Goal: Transaction & Acquisition: Purchase product/service

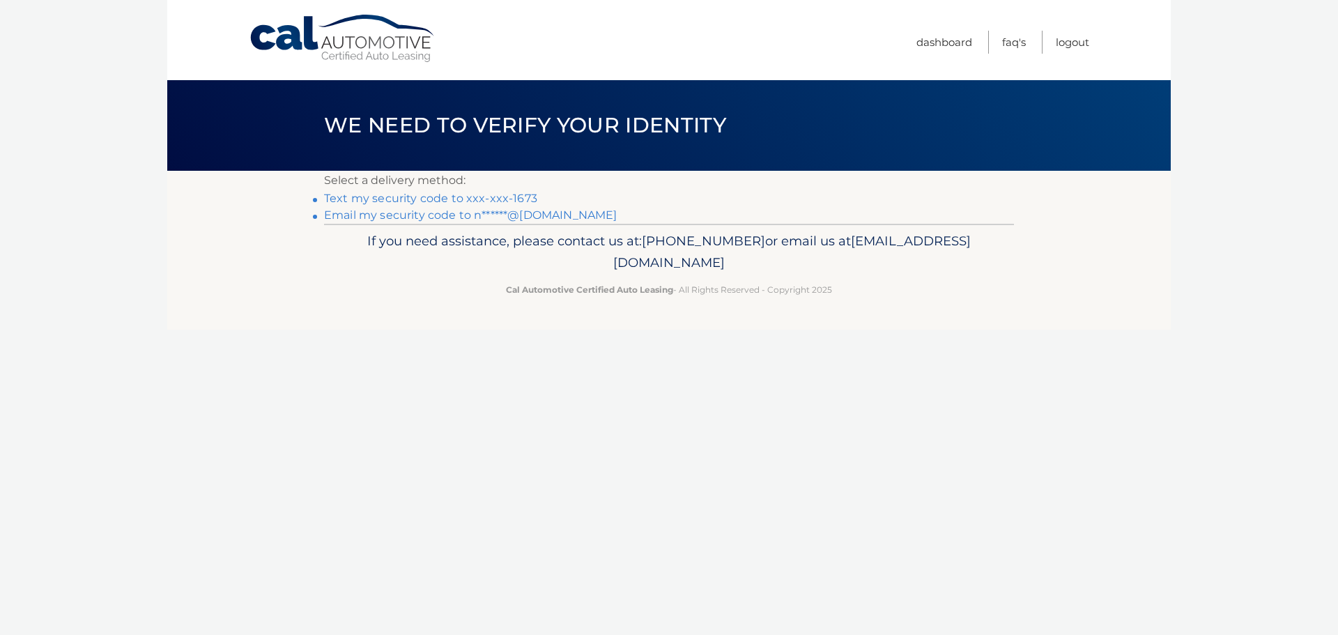
click at [498, 197] on link "Text my security code to xxx-xxx-1673" at bounding box center [430, 198] width 213 height 13
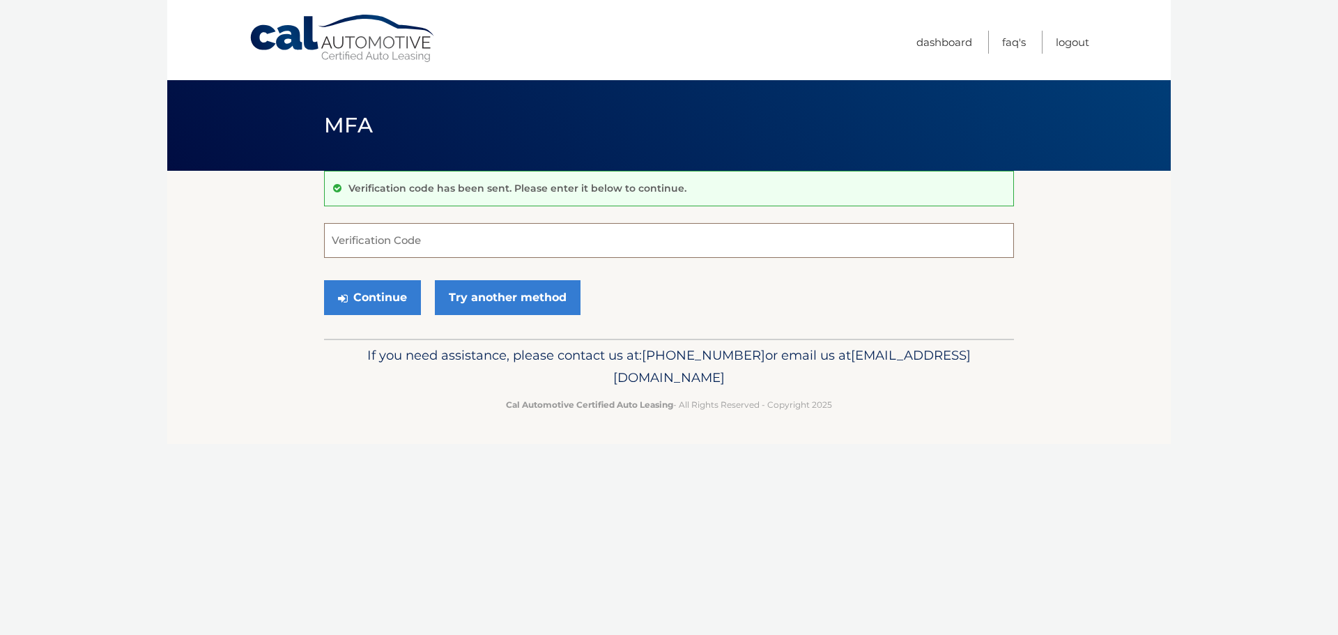
click at [431, 243] on input "Verification Code" at bounding box center [669, 240] width 690 height 35
type input "372054"
click at [383, 308] on button "Continue" at bounding box center [372, 297] width 97 height 35
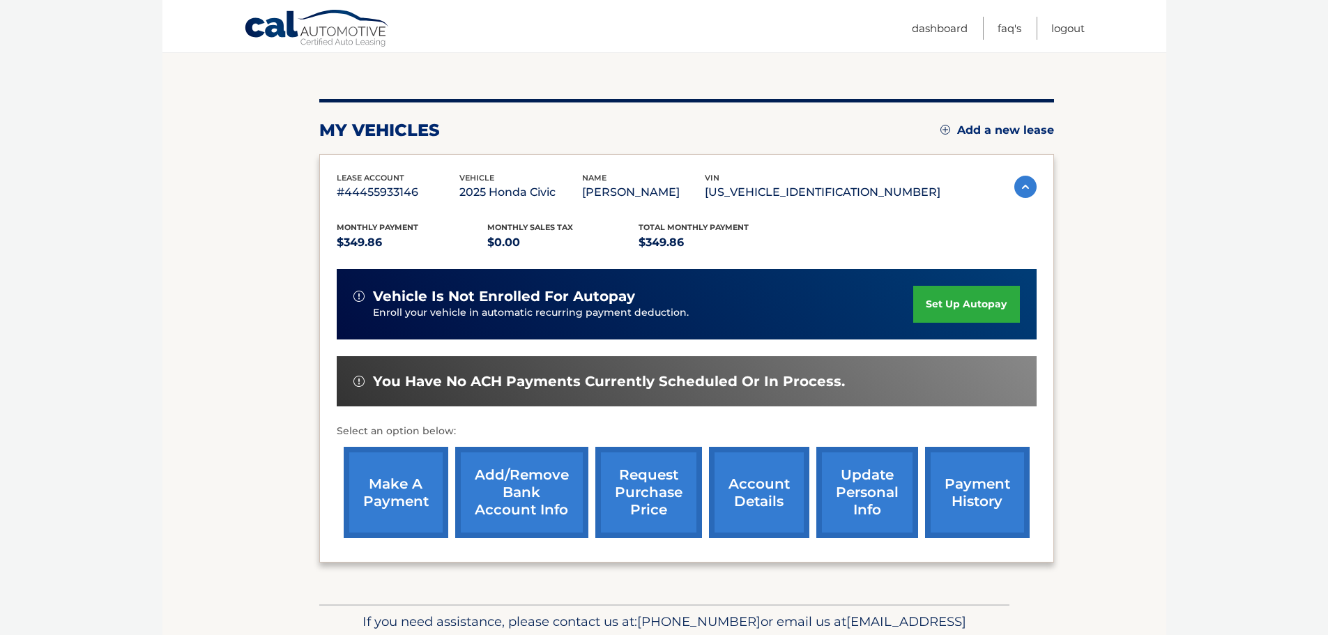
scroll to position [139, 0]
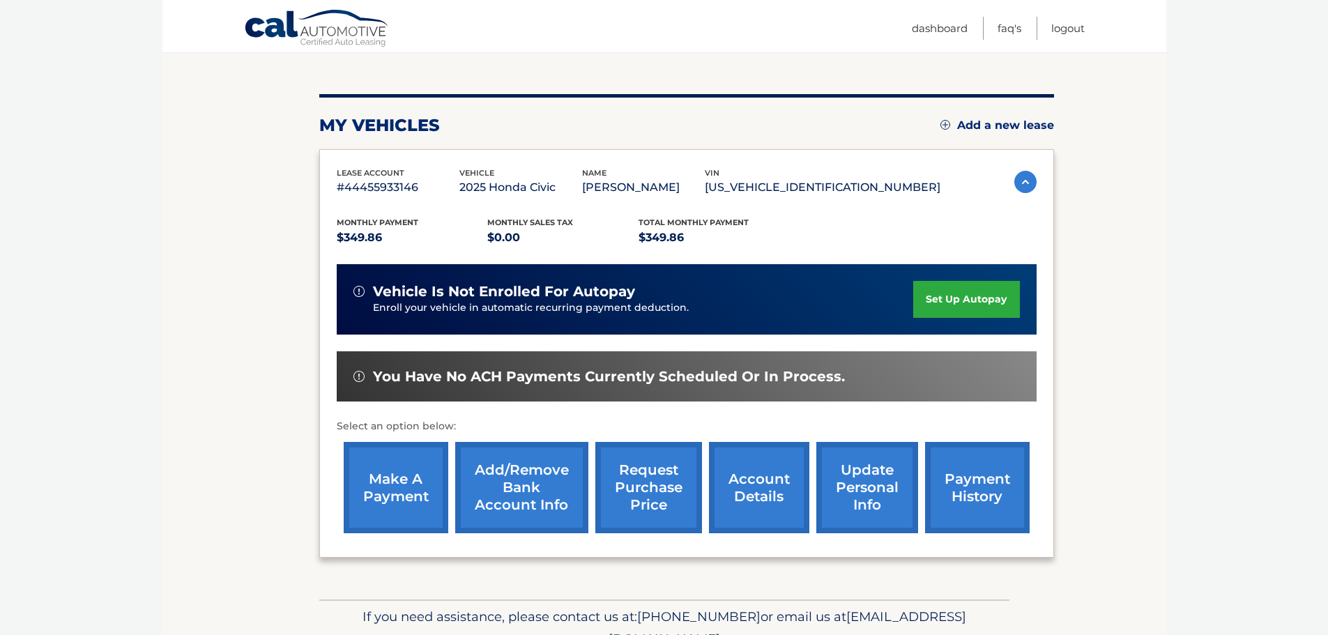
click at [392, 503] on link "make a payment" at bounding box center [396, 487] width 105 height 91
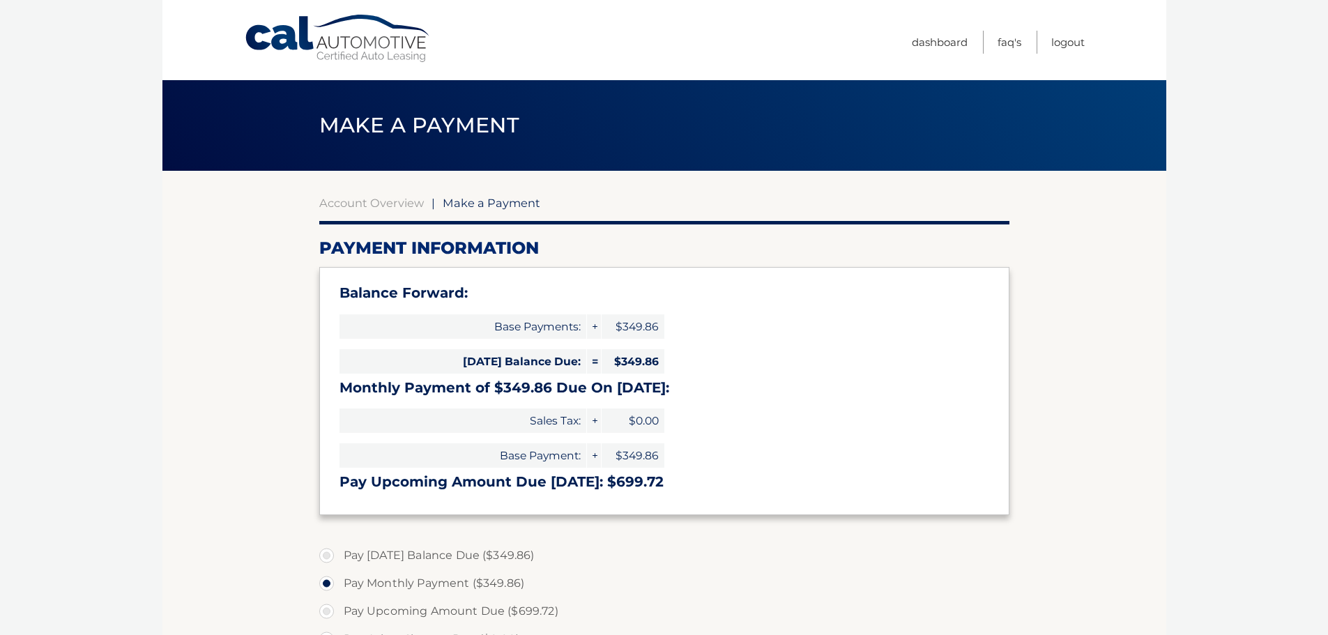
select select "N2MwNGNiNjYtNzMxOC00MjY2LTkxNmMtNDk4ZDYzYmRiOGNh"
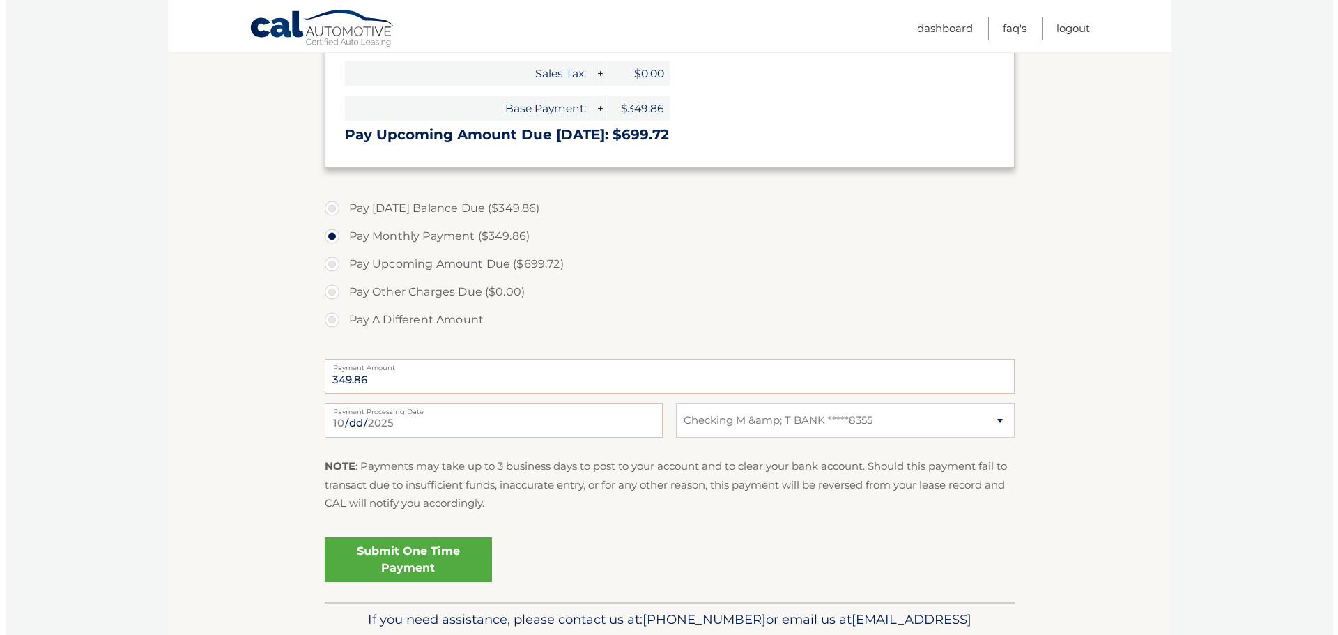
scroll to position [418, 0]
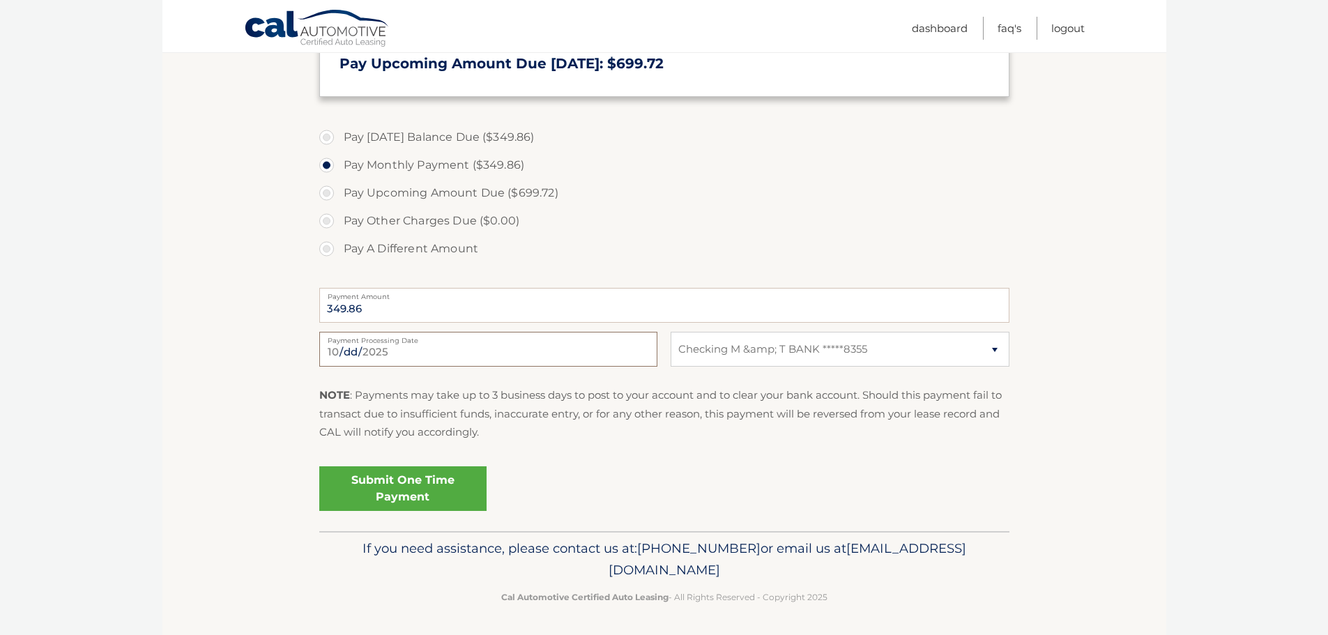
click at [399, 349] on input "2025-10-02" at bounding box center [488, 349] width 338 height 35
type input "2025-10-03"
click at [388, 493] on link "Submit One Time Payment" at bounding box center [402, 488] width 167 height 45
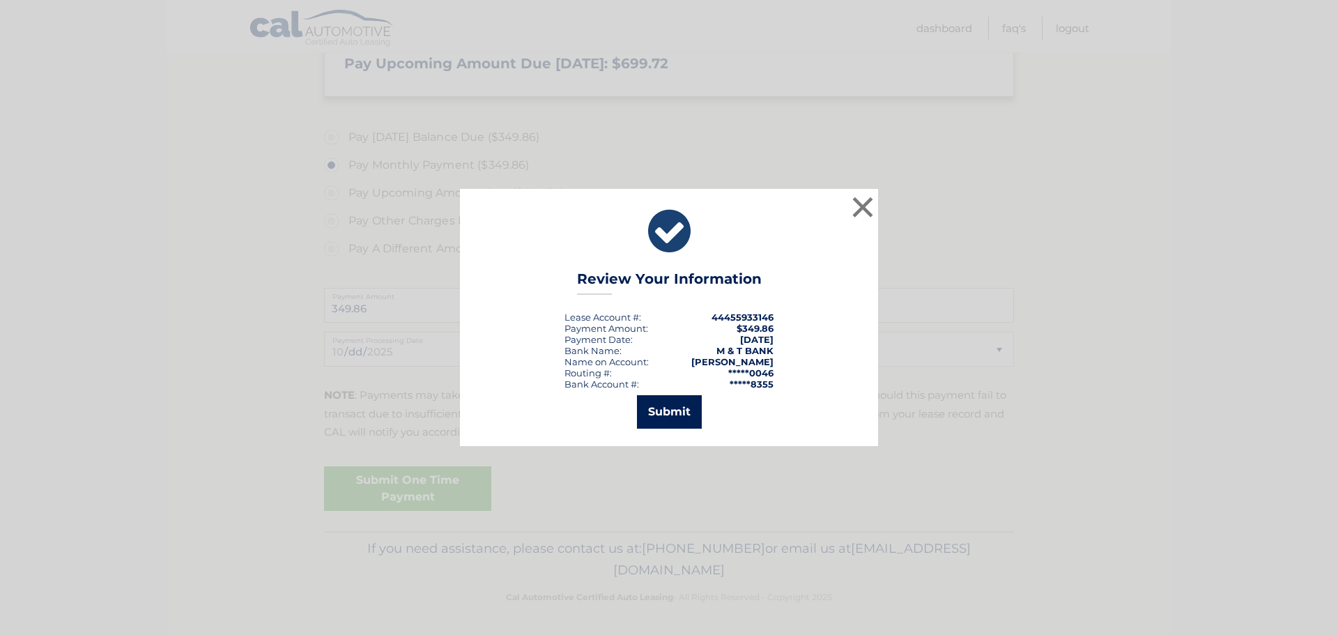
click at [680, 406] on button "Submit" at bounding box center [669, 411] width 65 height 33
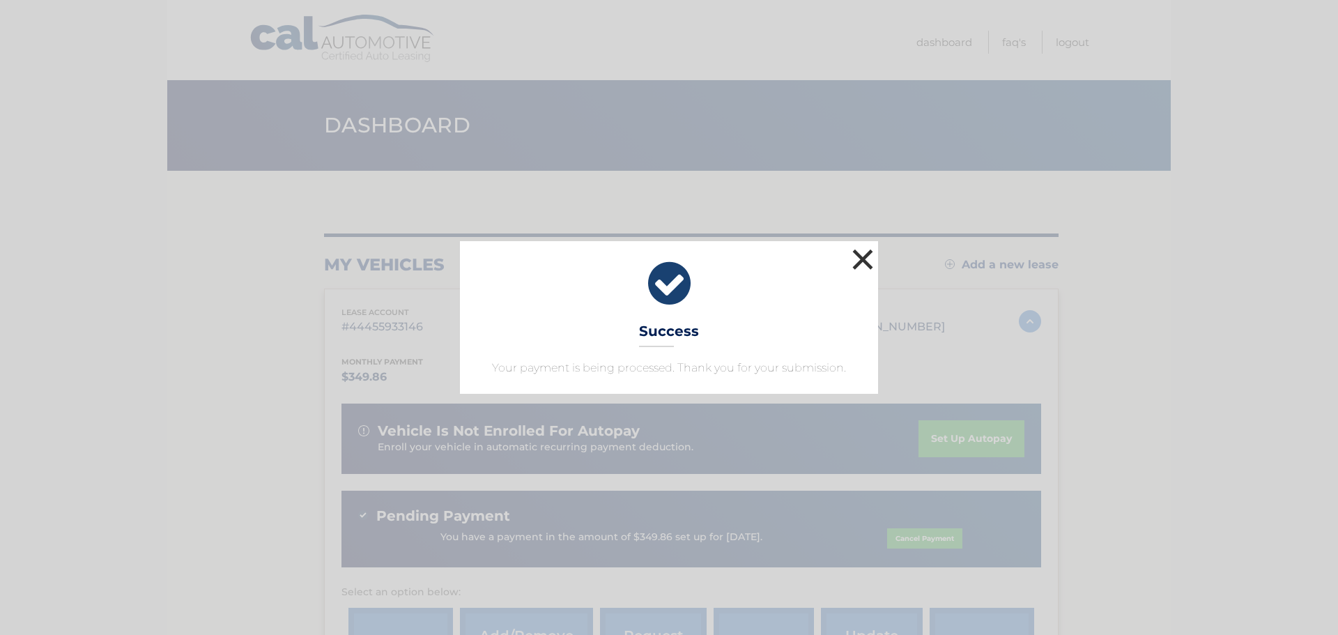
click at [862, 263] on button "×" at bounding box center [863, 259] width 28 height 28
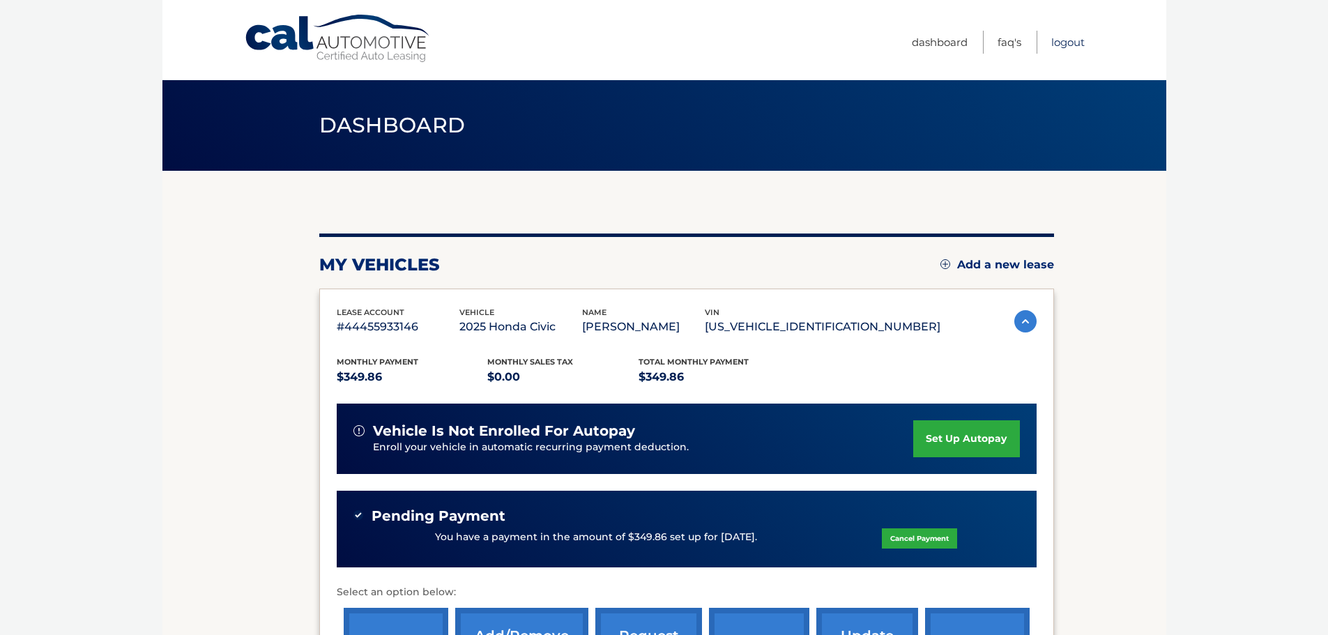
click at [1069, 51] on link "Logout" at bounding box center [1067, 42] width 33 height 23
